Goal: Communication & Community: Connect with others

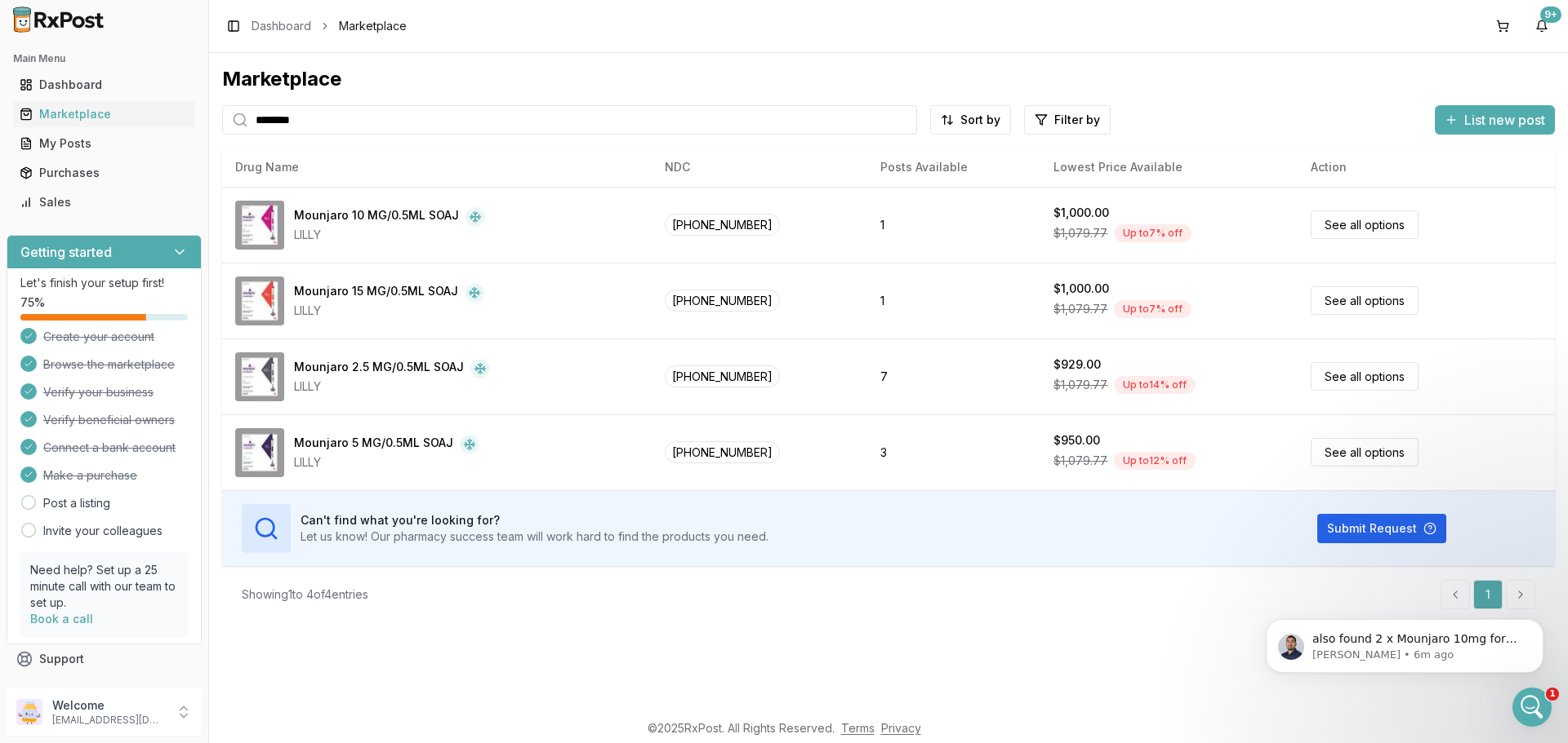
scroll to position [13438, 0]
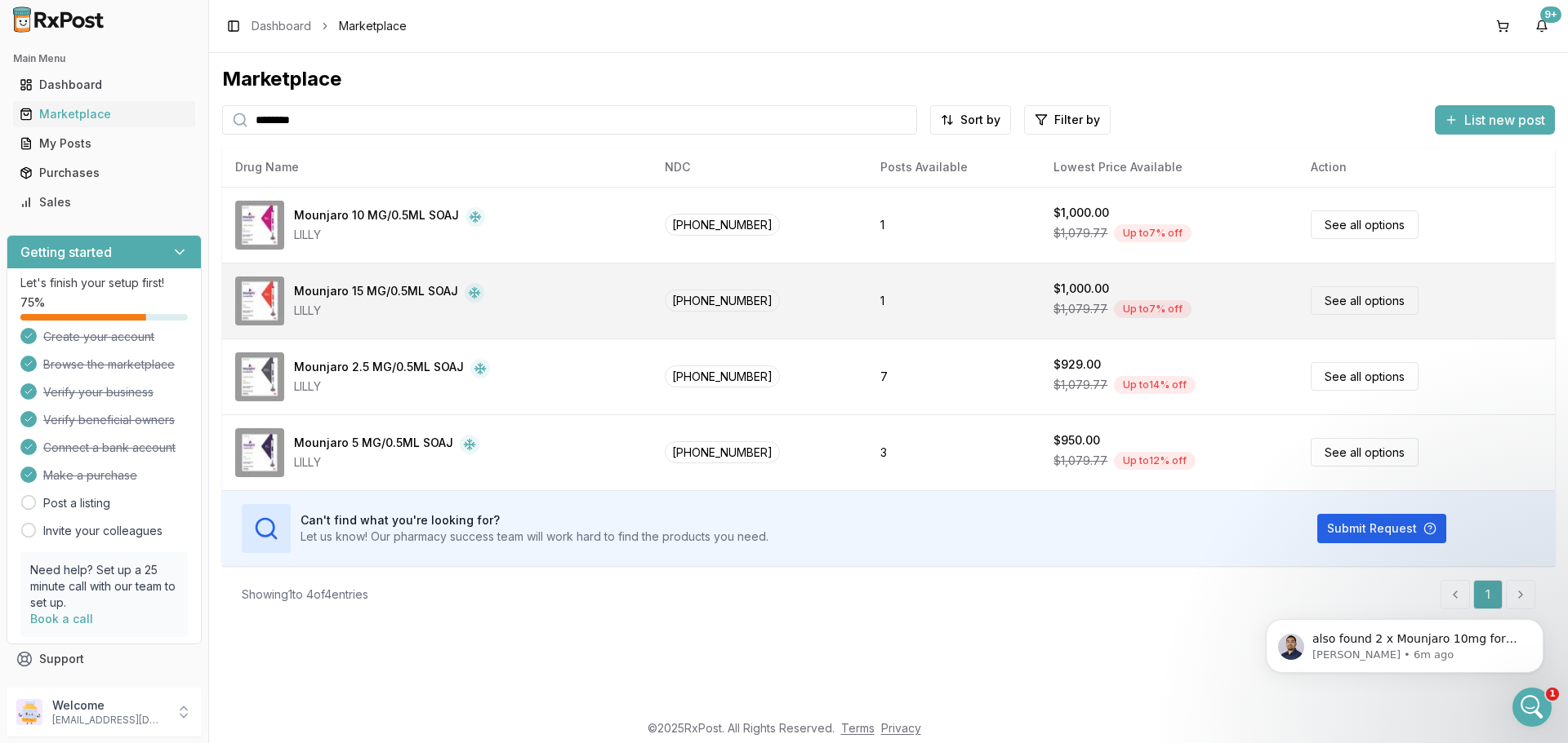
click at [374, 291] on div "Mounjaro 15 MG/0.5ML SOAJ" at bounding box center [376, 293] width 164 height 19
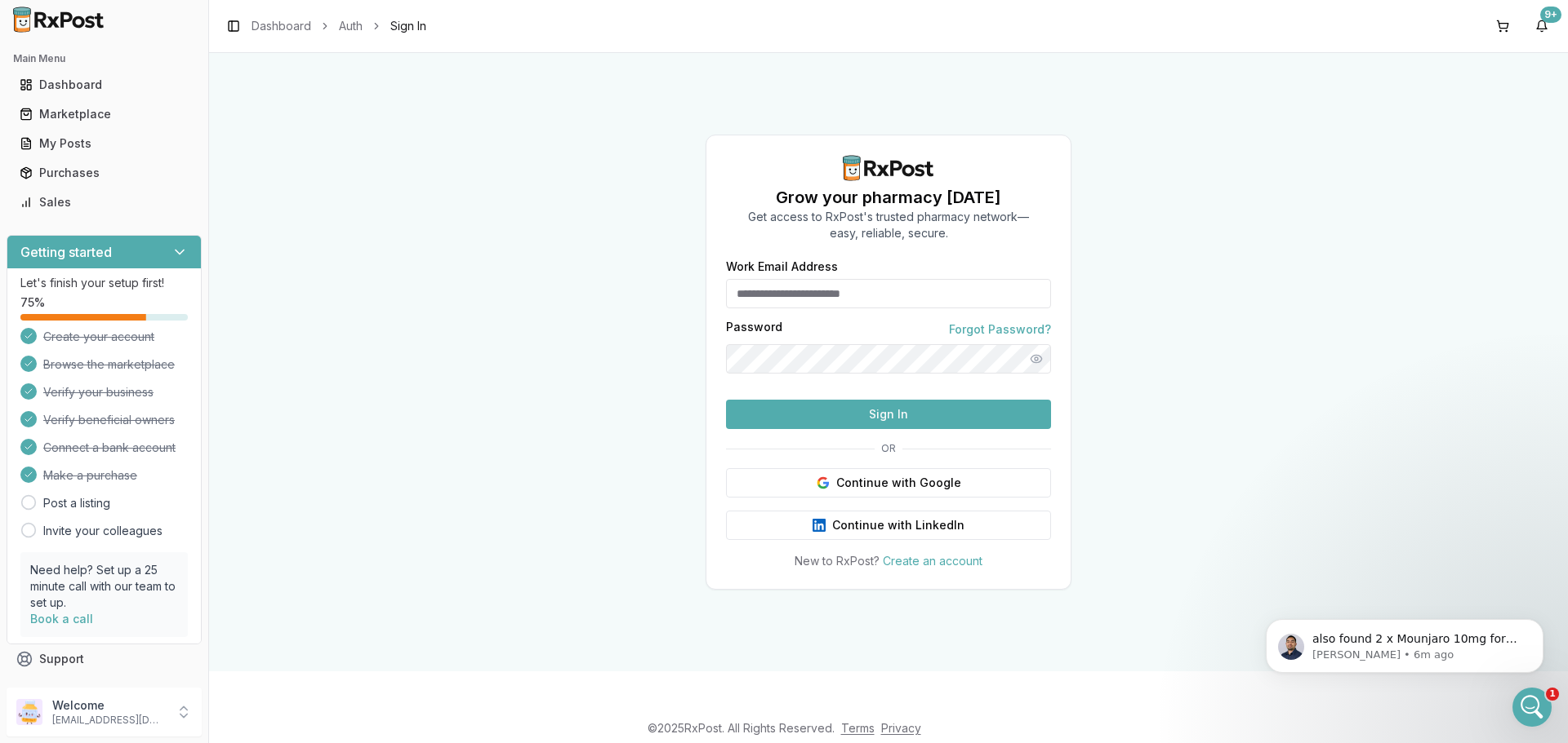
type input "**********"
click at [1391, 644] on span "also found 2 x Mounjaro 10mg for $950 each and 1 x [MEDICAL_DATA] 3mg $900" at bounding box center [1414, 656] width 205 height 46
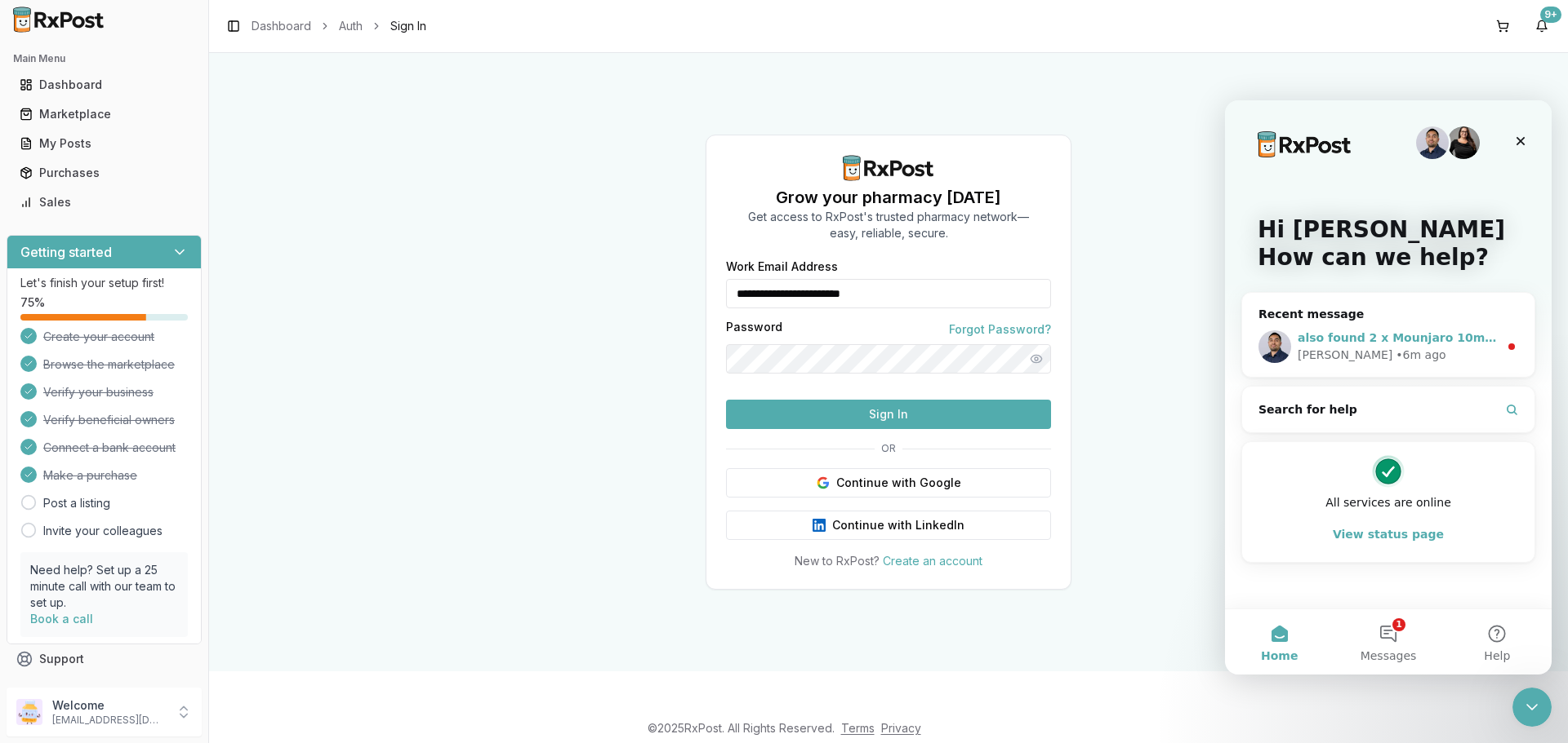
click at [1400, 350] on div "[PERSON_NAME] • 6m ago" at bounding box center [1398, 355] width 201 height 17
click at [1398, 339] on span "also found 2 x Mounjaro 10mg for $950 each and 1 x [MEDICAL_DATA] 3mg $900" at bounding box center [1556, 338] width 518 height 13
click at [1387, 633] on button "1 Messages" at bounding box center [1387, 642] width 109 height 65
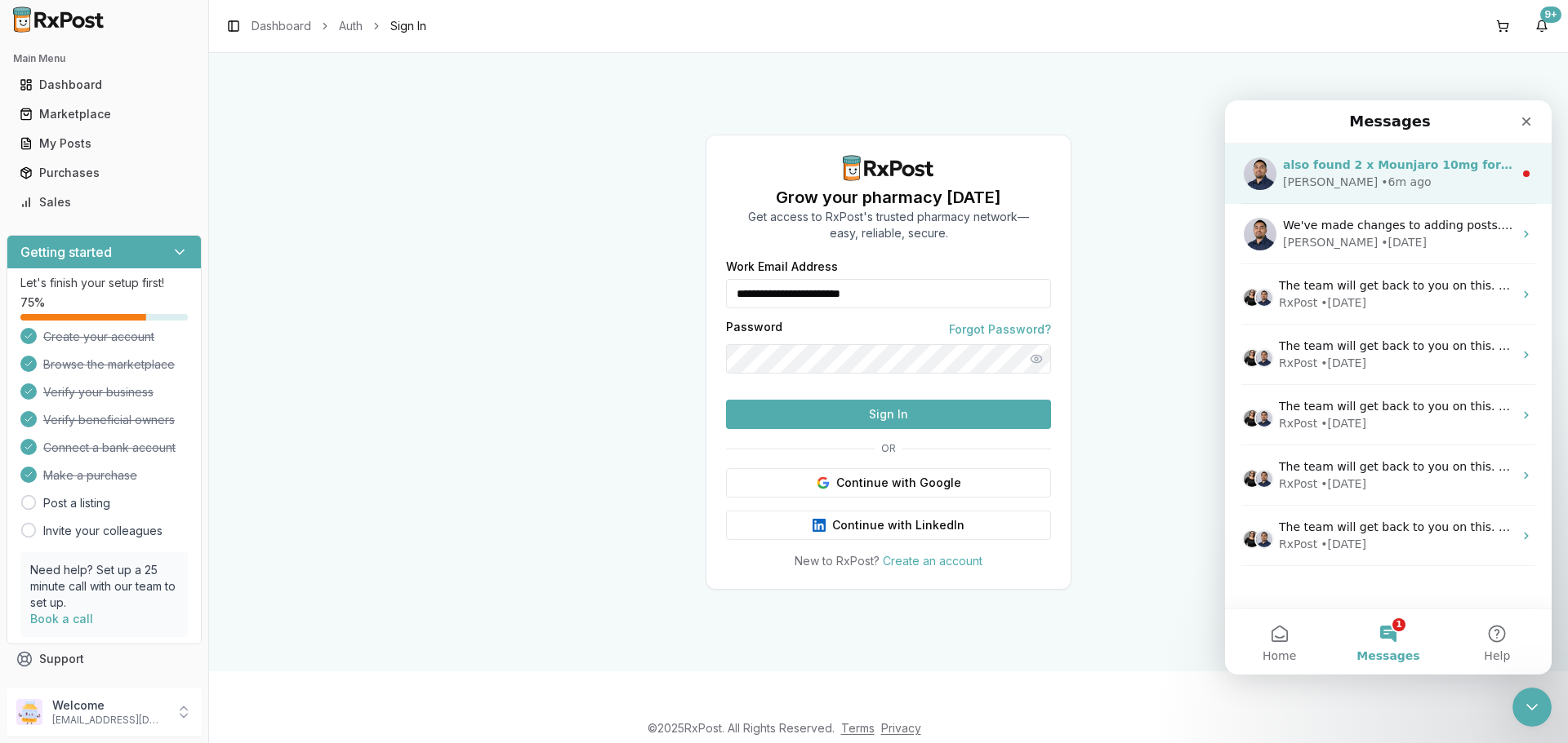
click at [1372, 182] on div "[PERSON_NAME] • 6m ago" at bounding box center [1398, 182] width 230 height 17
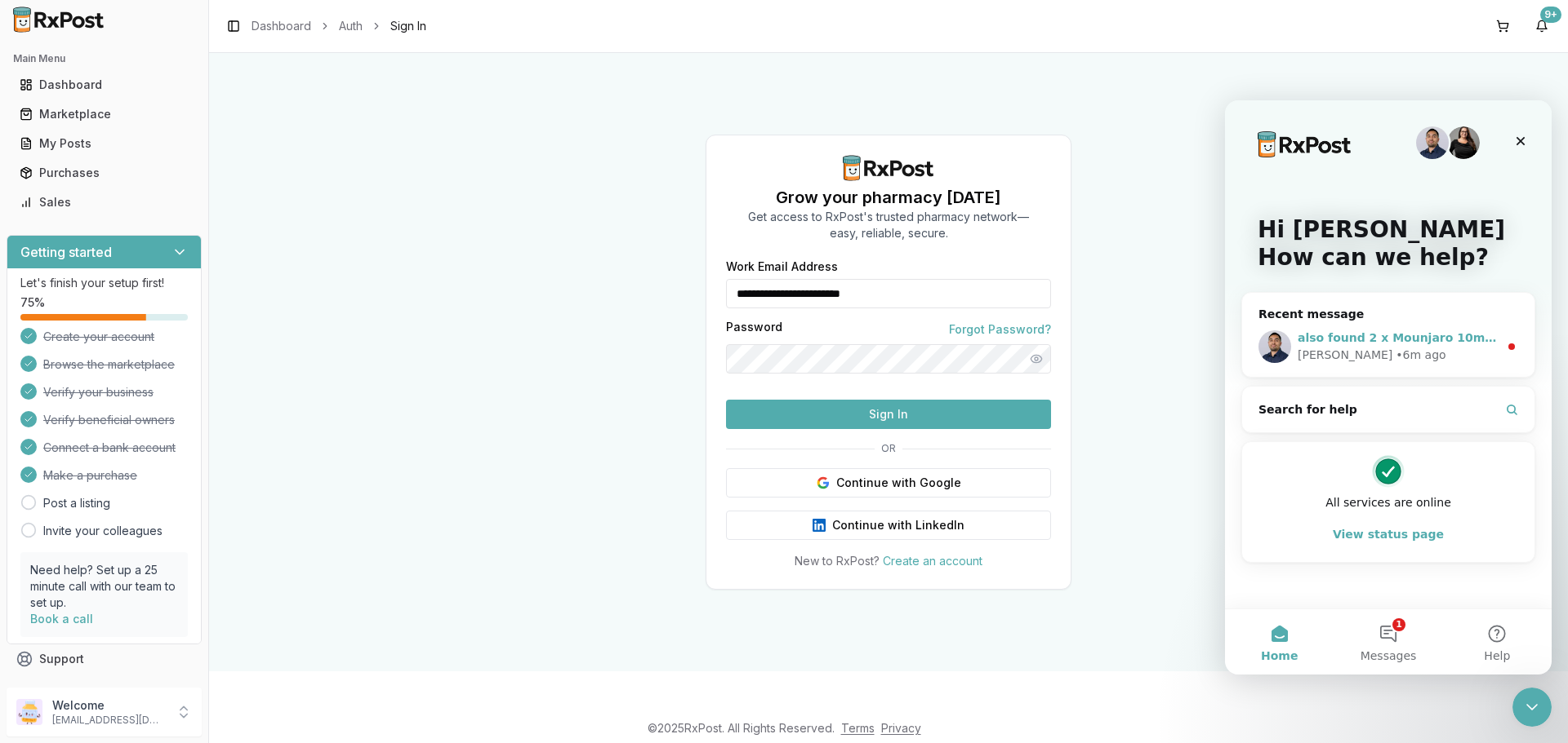
click at [1457, 350] on div "[PERSON_NAME] • 6m ago" at bounding box center [1398, 355] width 201 height 17
click at [1383, 337] on span "also found 2 x Mounjaro 10mg for $950 each and 1 x [MEDICAL_DATA] 3mg $900" at bounding box center [1556, 338] width 518 height 13
click at [1394, 638] on button "1 Messages" at bounding box center [1387, 642] width 109 height 65
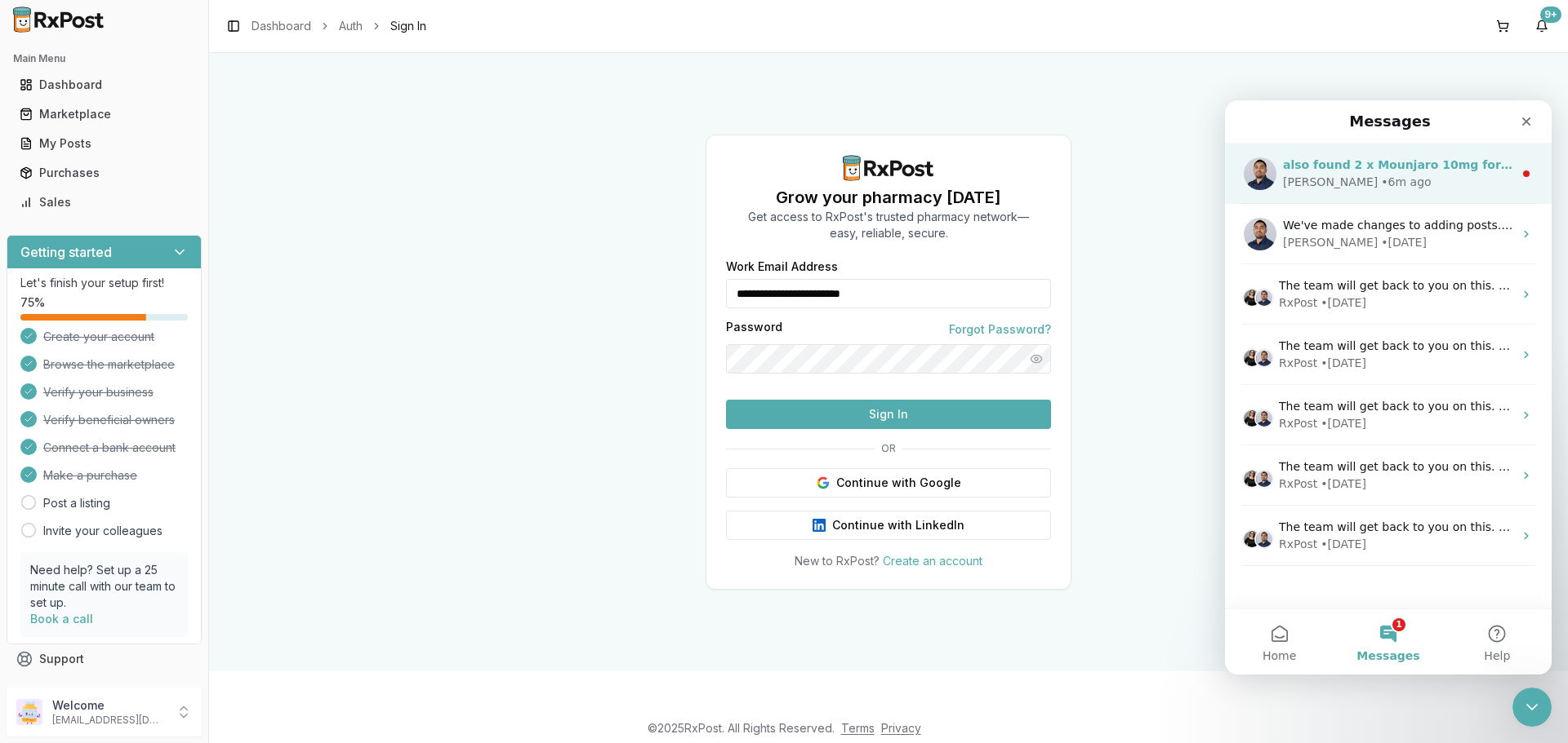
click at [1433, 182] on div "[PERSON_NAME] • 6m ago" at bounding box center [1398, 182] width 230 height 17
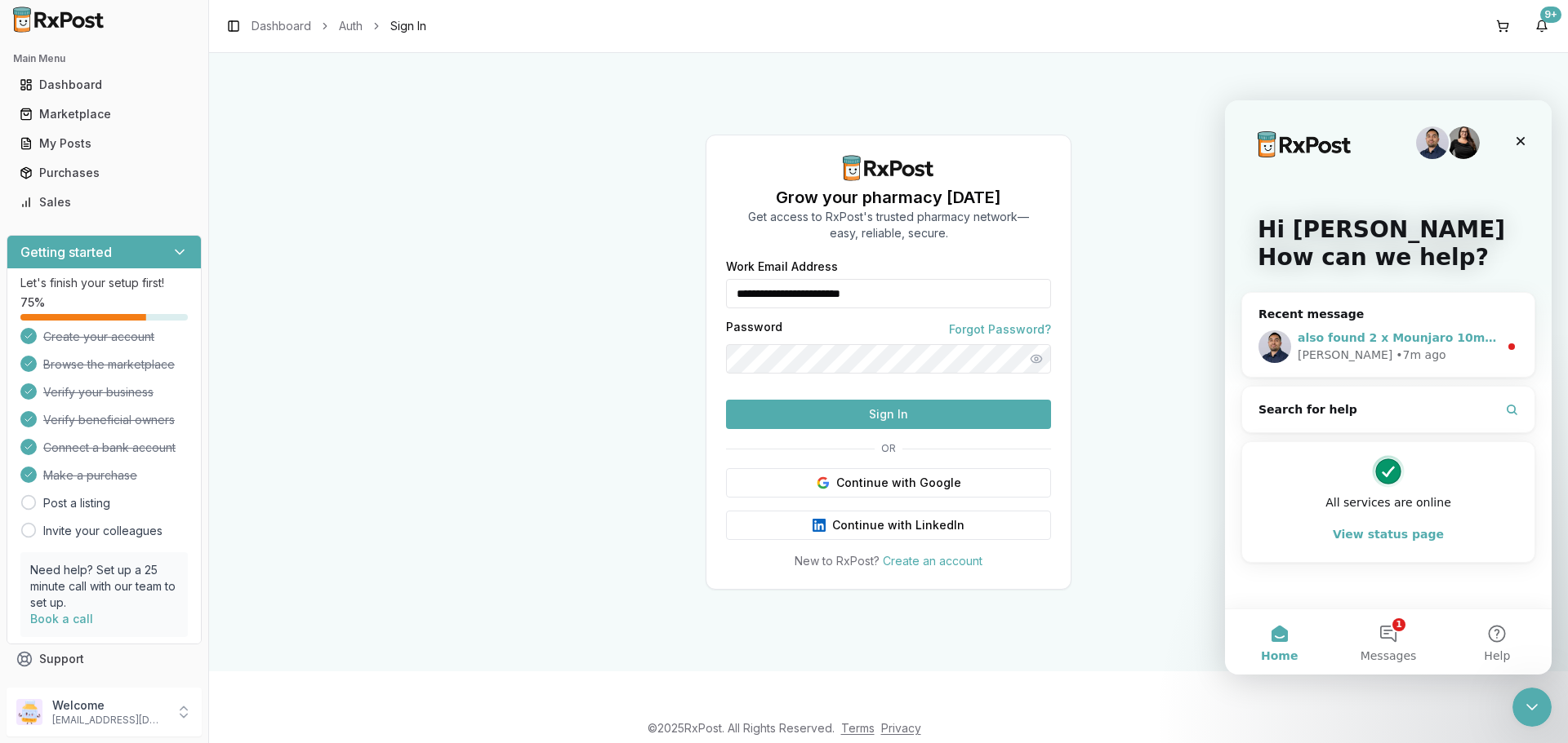
click at [1448, 348] on div "[PERSON_NAME] • 7m ago" at bounding box center [1398, 355] width 201 height 17
click at [856, 429] on button "Sign In" at bounding box center [888, 414] width 325 height 29
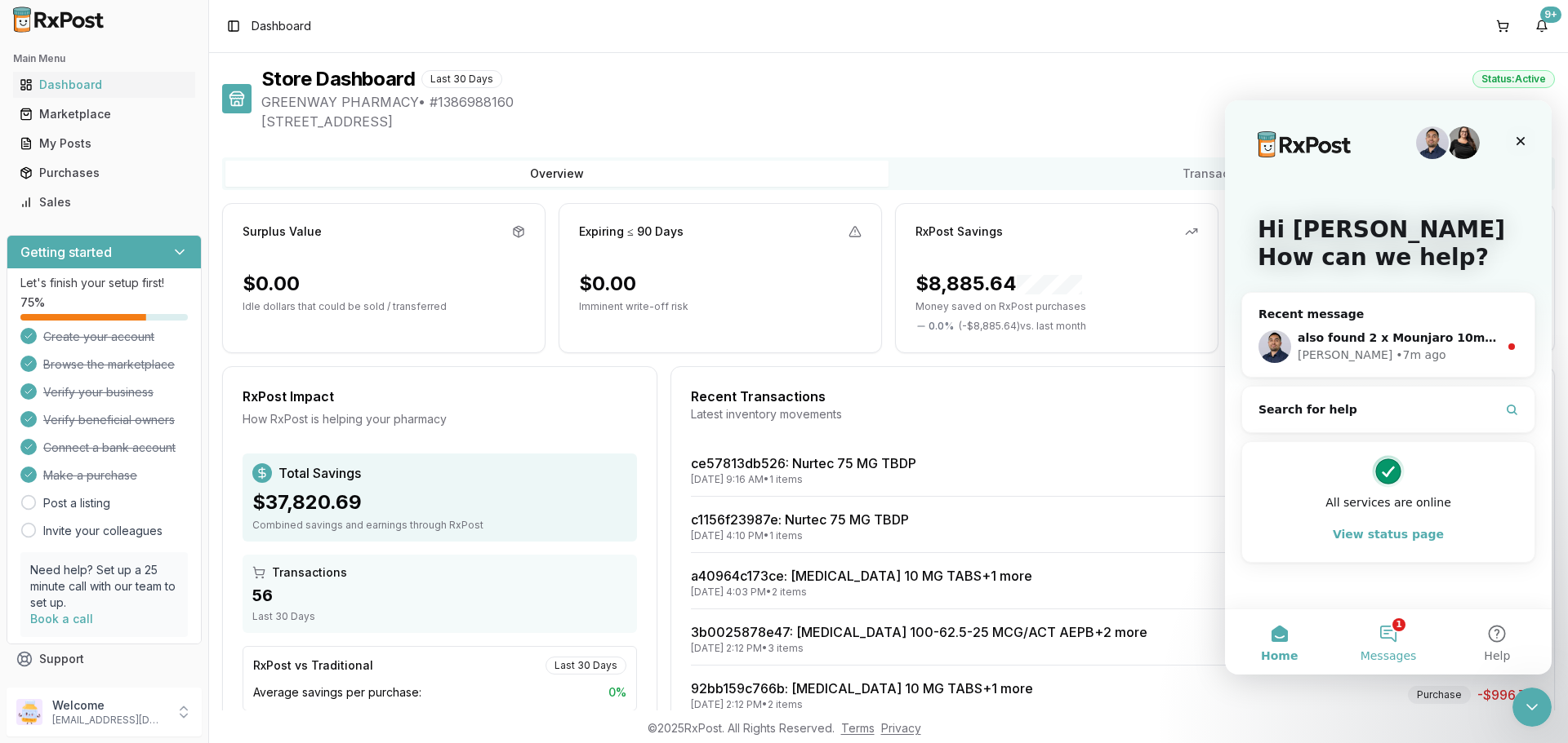
click at [1371, 631] on button "1 Messages" at bounding box center [1387, 642] width 109 height 65
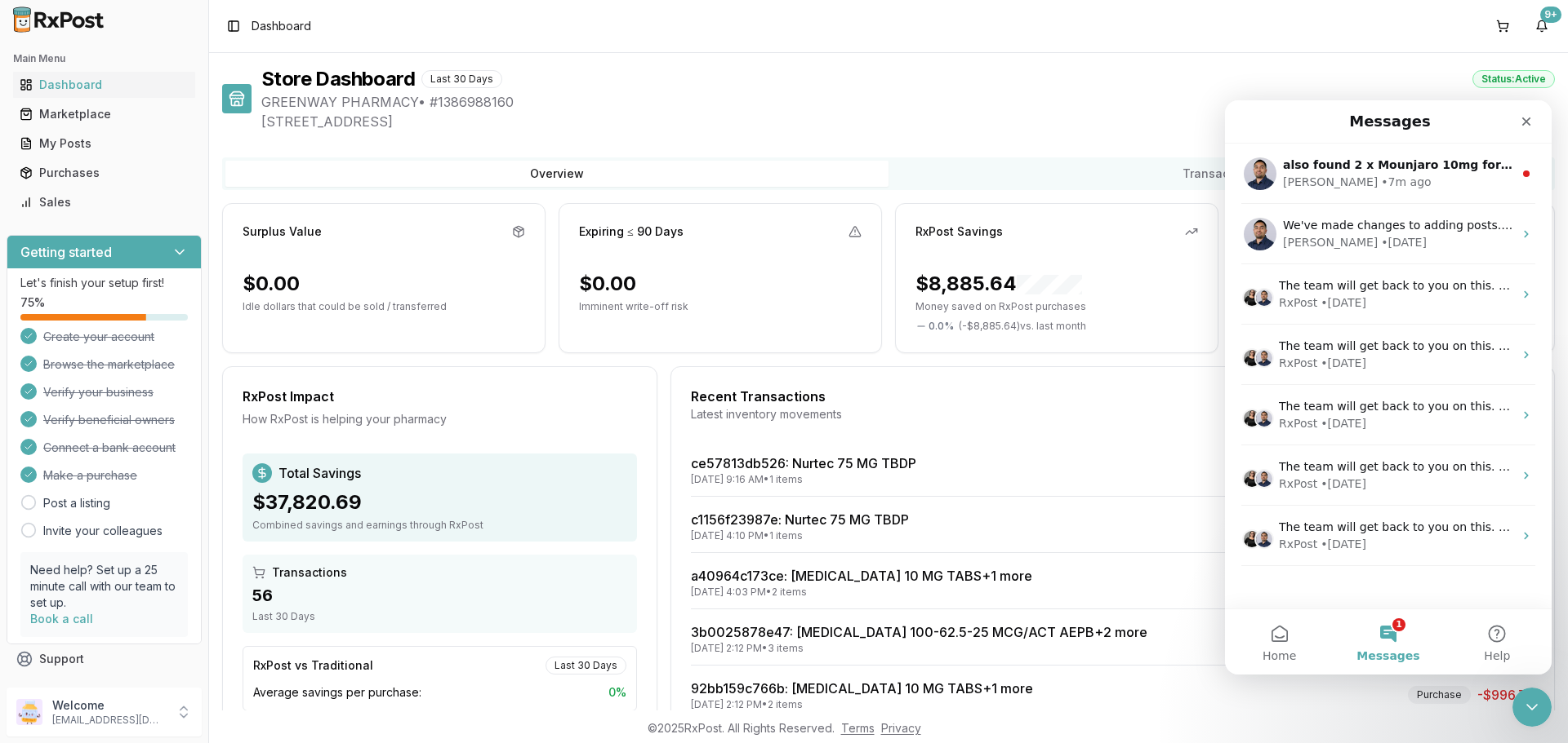
click at [1391, 635] on button "1 Messages" at bounding box center [1387, 642] width 109 height 65
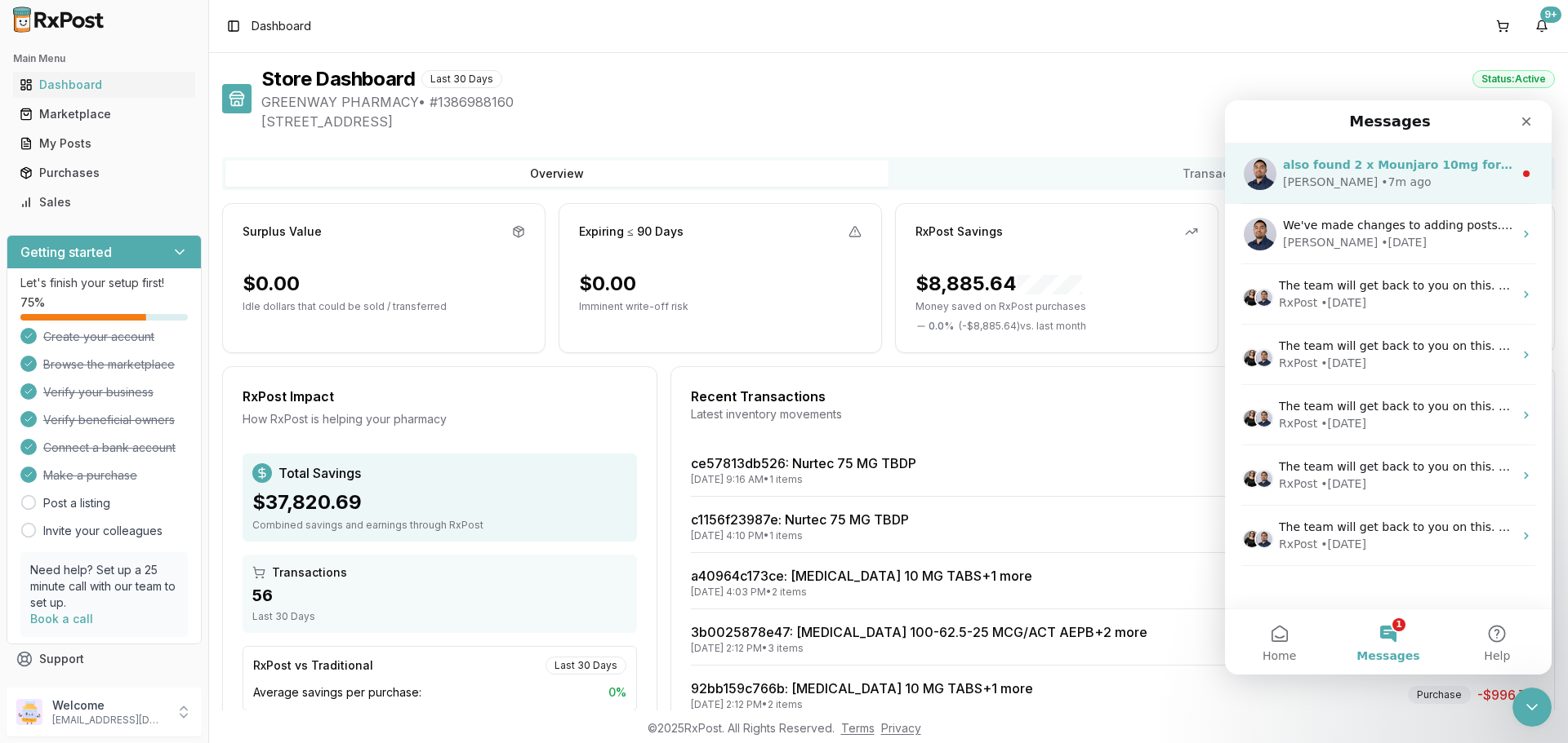
click at [1423, 200] on div "also found 2 x Mounjaro 10mg for $950 each and 1 x [MEDICAL_DATA] 3mg $900 [PER…" at bounding box center [1388, 174] width 327 height 61
